Goal: Check status: Check status

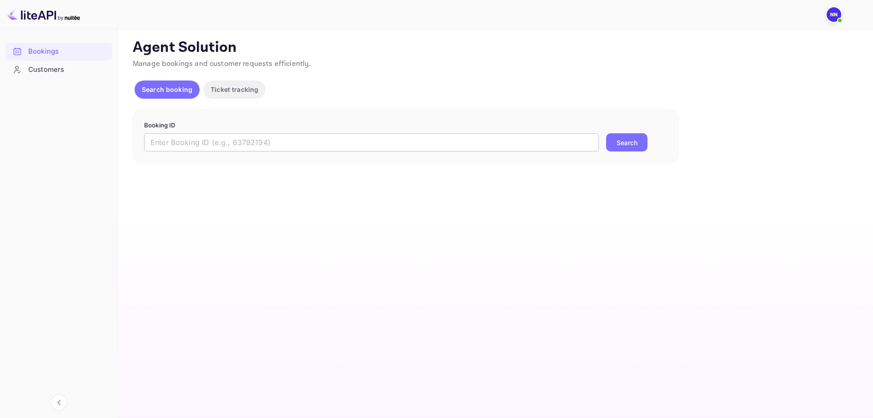
click at [191, 147] on input "text" at bounding box center [371, 142] width 454 height 18
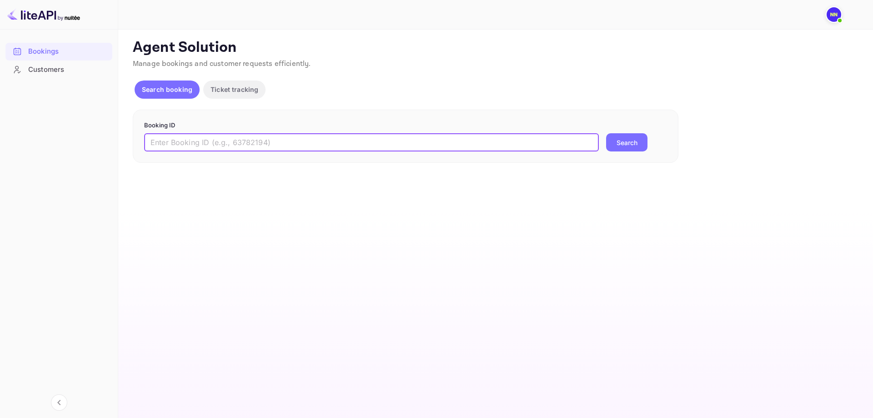
paste input "314060125"
type input "314060125-0"
click at [606, 133] on button "Search" at bounding box center [626, 142] width 41 height 18
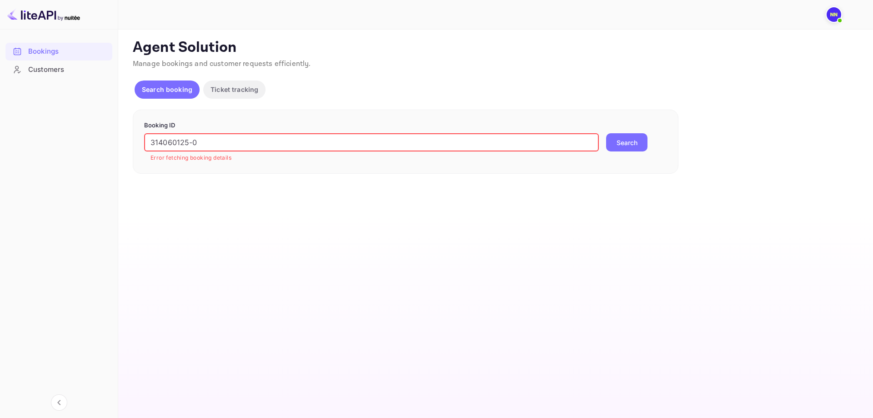
click at [243, 91] on p "Ticket tracking" at bounding box center [234, 90] width 48 height 10
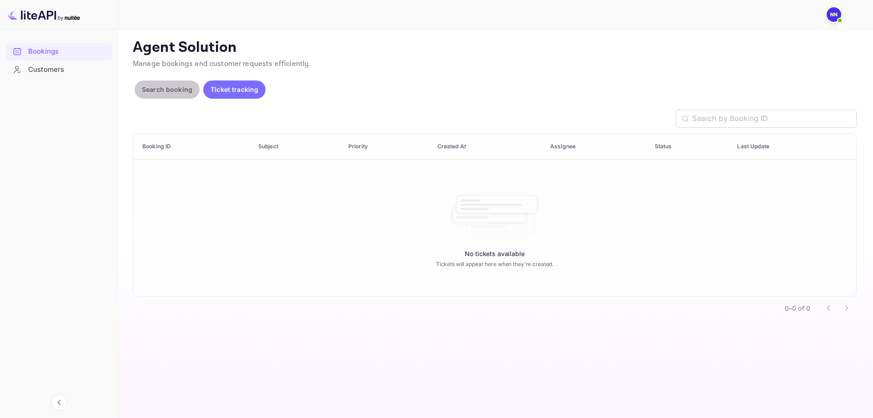
click at [173, 92] on p "Search booking" at bounding box center [167, 90] width 50 height 10
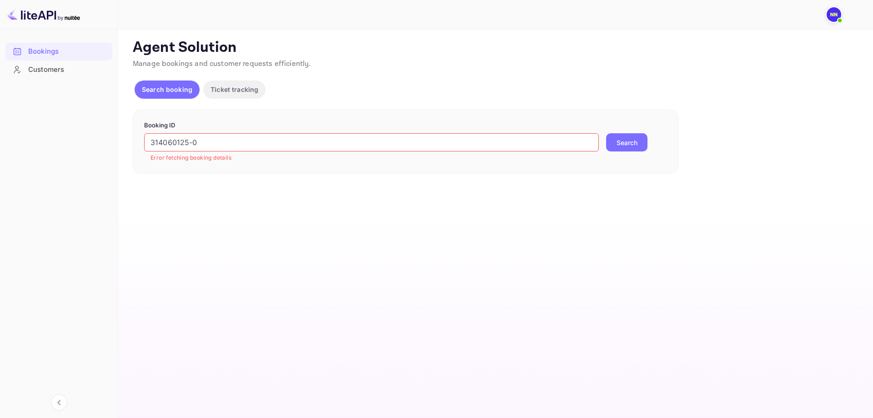
click at [203, 150] on input "314060125-0" at bounding box center [371, 142] width 454 height 18
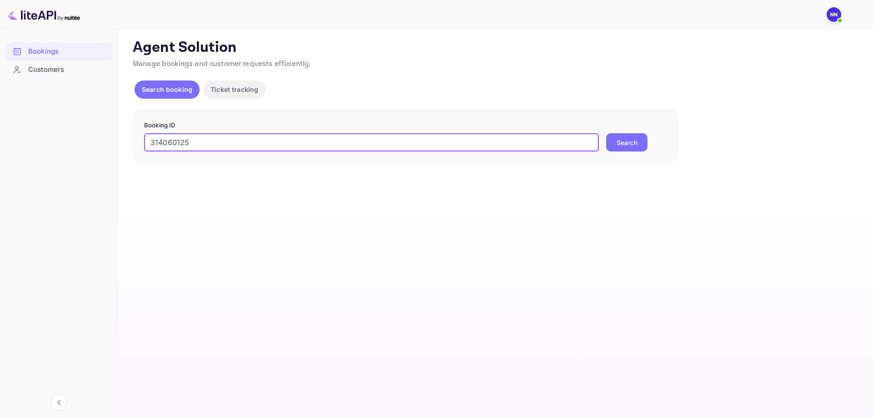
type input "314060125"
click at [640, 143] on button "Search" at bounding box center [626, 142] width 41 height 18
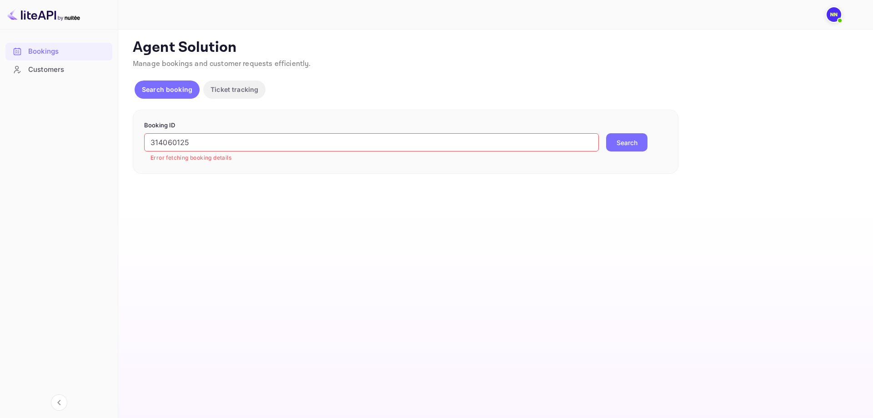
click at [60, 70] on div "Customers" at bounding box center [68, 70] width 80 height 10
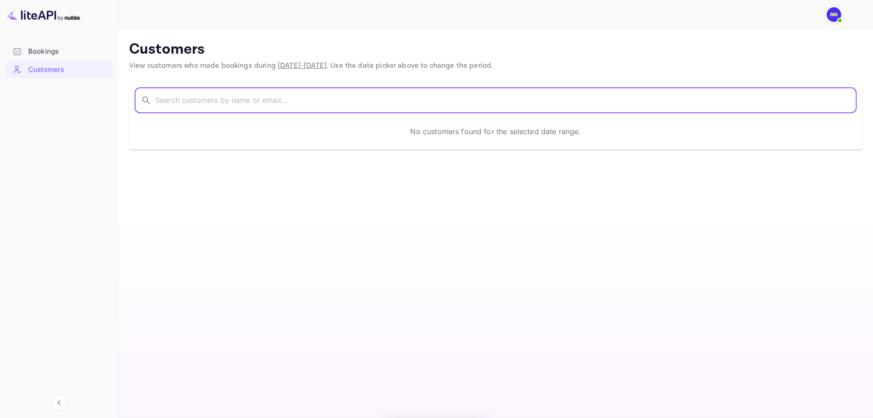
click at [238, 101] on input "text" at bounding box center [505, 100] width 701 height 25
paste input "[PERSON_NAME]"
type input "[PERSON_NAME]"
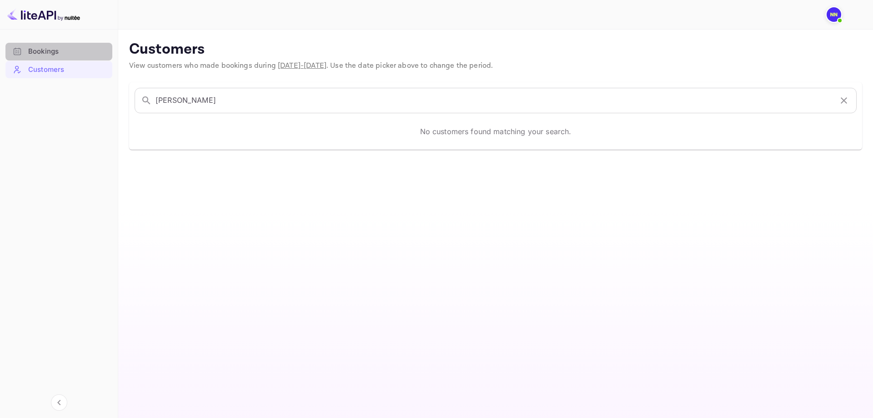
click at [70, 54] on div "Bookings" at bounding box center [68, 51] width 80 height 10
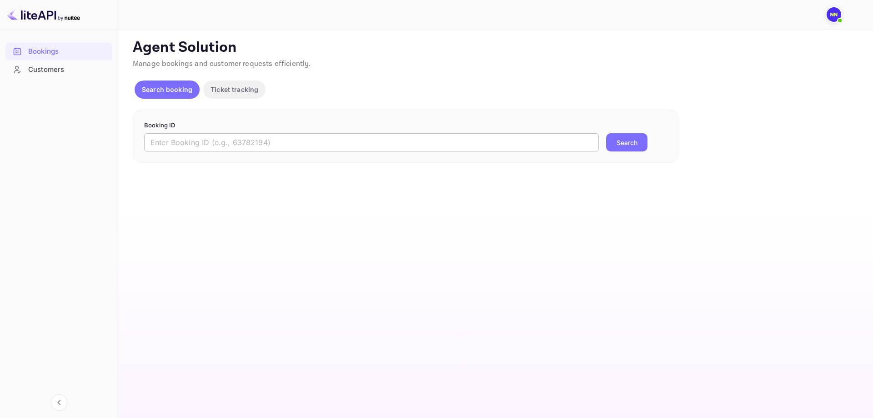
click at [192, 149] on input "text" at bounding box center [371, 142] width 454 height 18
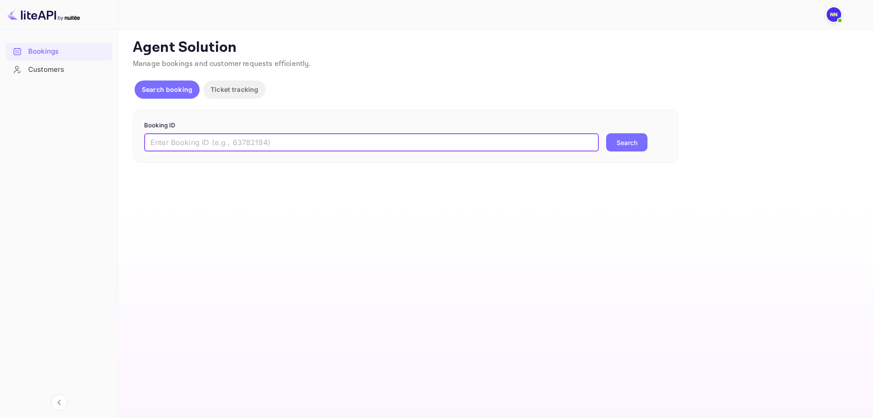
paste input "g2WzJAJYV"
type input "g2WzJAJYV"
click at [619, 143] on button "Search" at bounding box center [626, 142] width 41 height 18
